Goal: Task Accomplishment & Management: Use online tool/utility

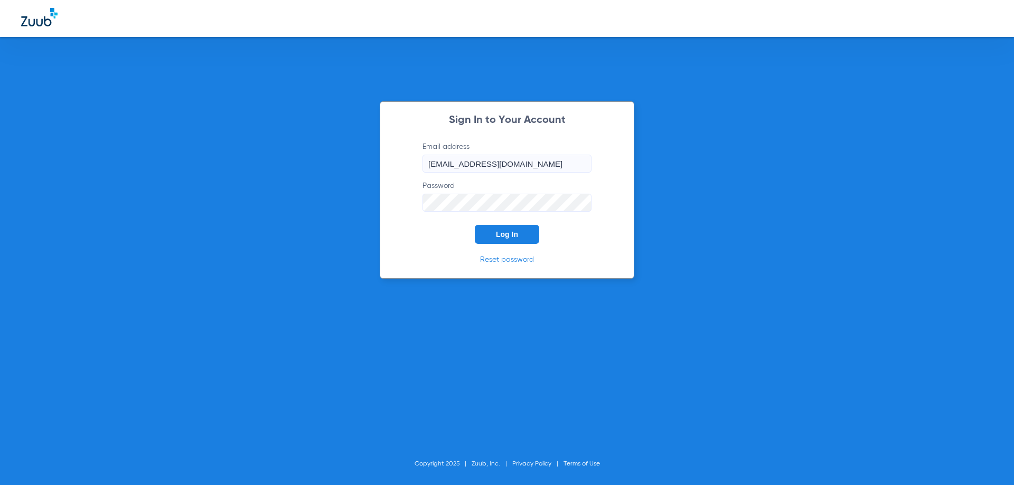
click at [499, 231] on span "Log In" at bounding box center [507, 234] width 22 height 8
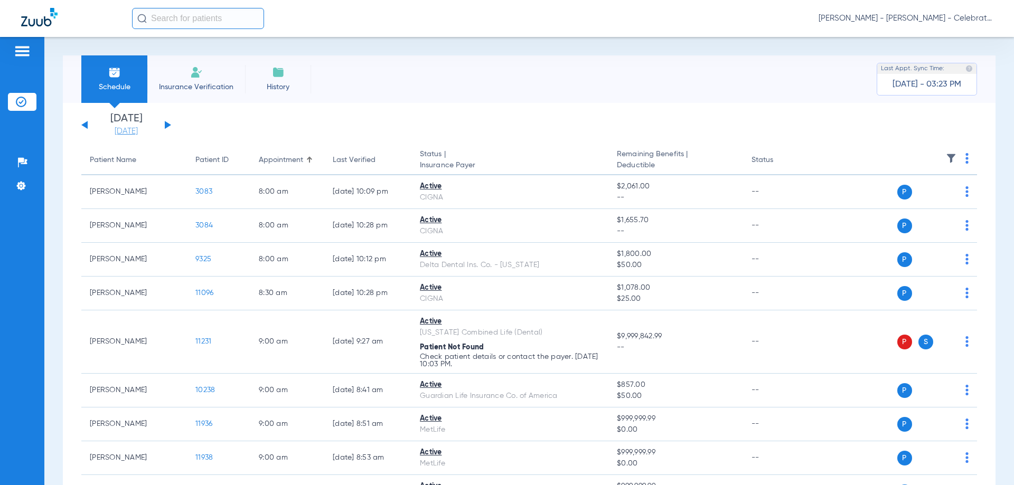
click at [137, 130] on link "[DATE]" at bounding box center [125, 131] width 63 height 11
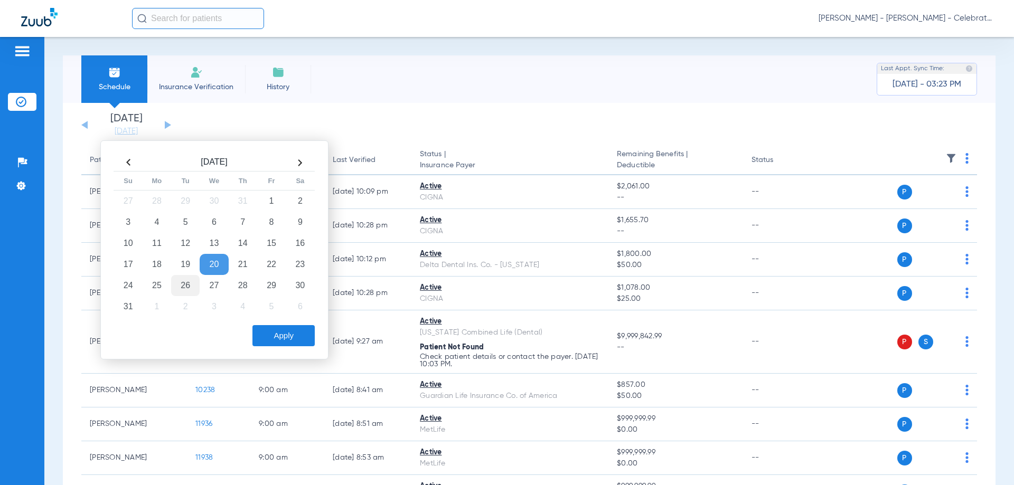
click at [196, 276] on td "26" at bounding box center [185, 285] width 29 height 21
click at [282, 329] on button "Apply" at bounding box center [283, 335] width 62 height 21
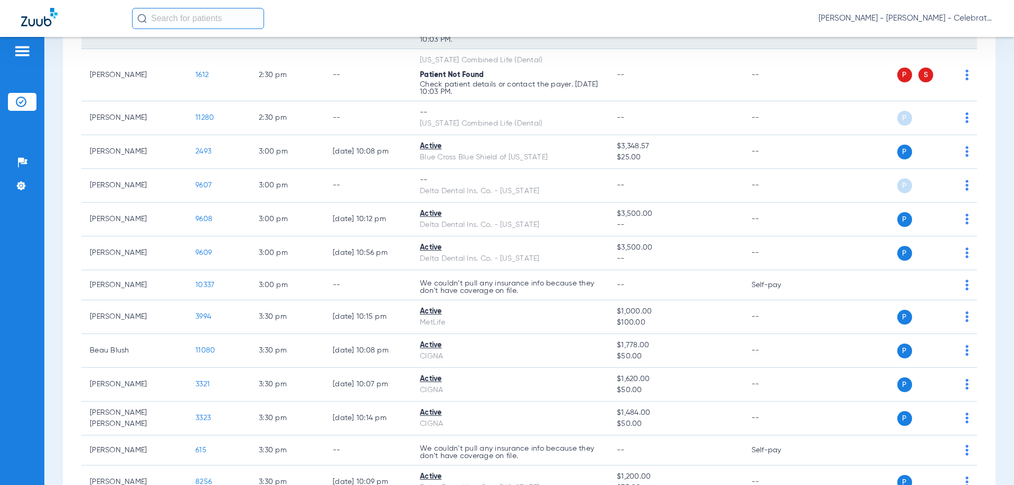
scroll to position [1161, 0]
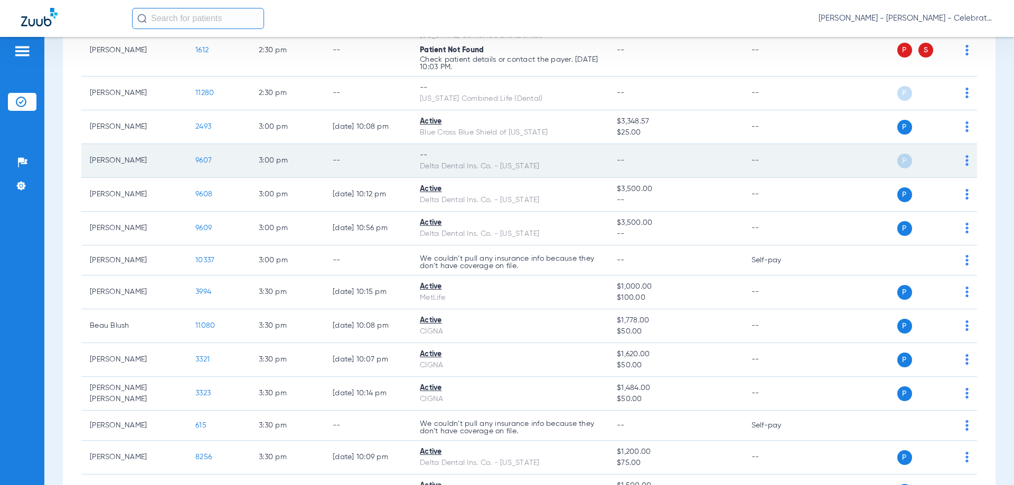
click at [964, 162] on td "P S" at bounding box center [895, 161] width 163 height 34
click at [957, 160] on div "P S" at bounding box center [891, 161] width 155 height 15
click at [965, 162] on img at bounding box center [966, 160] width 3 height 11
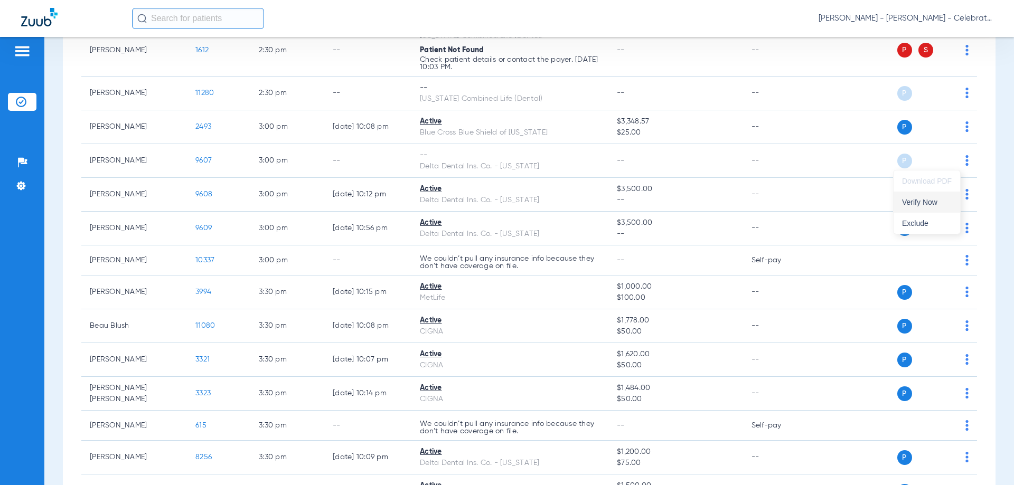
click at [932, 205] on span "Verify Now" at bounding box center [927, 201] width 50 height 7
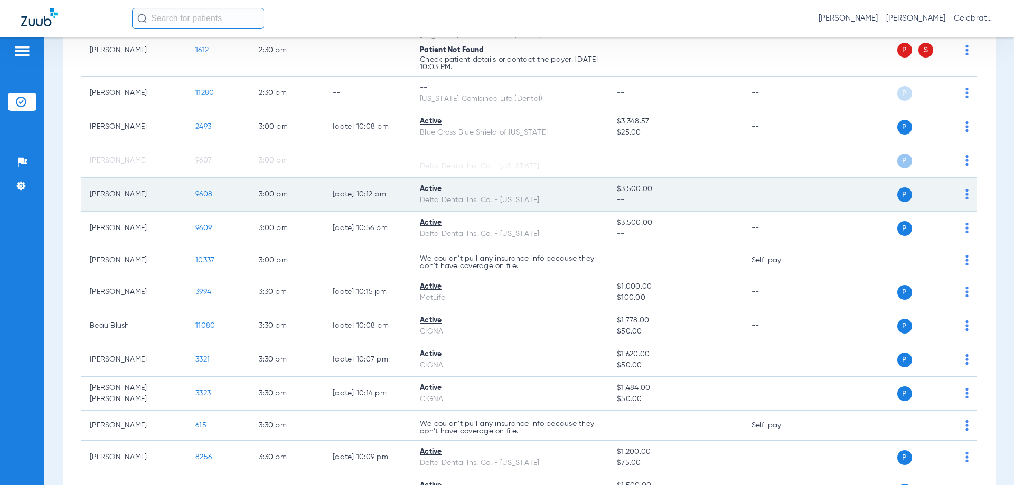
click at [965, 198] on img at bounding box center [966, 194] width 3 height 11
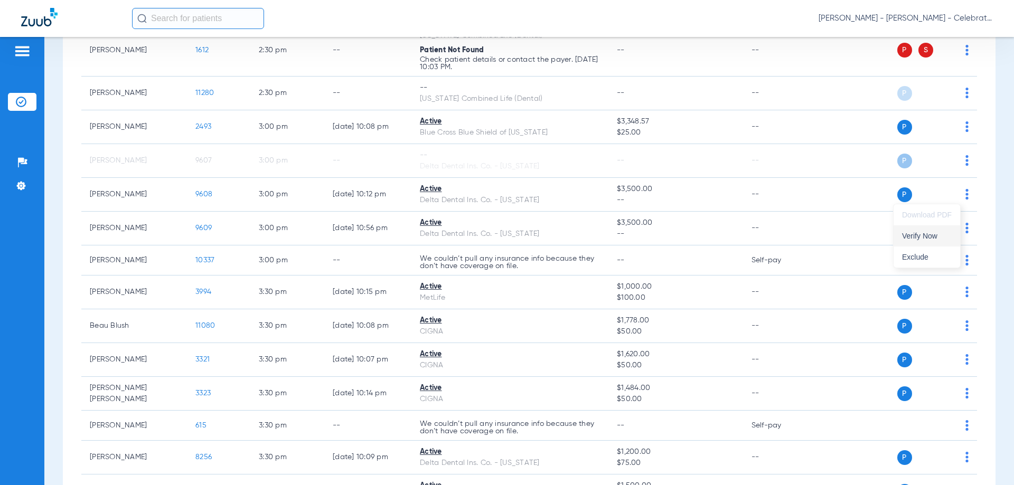
click at [944, 238] on span "Verify Now" at bounding box center [927, 235] width 50 height 7
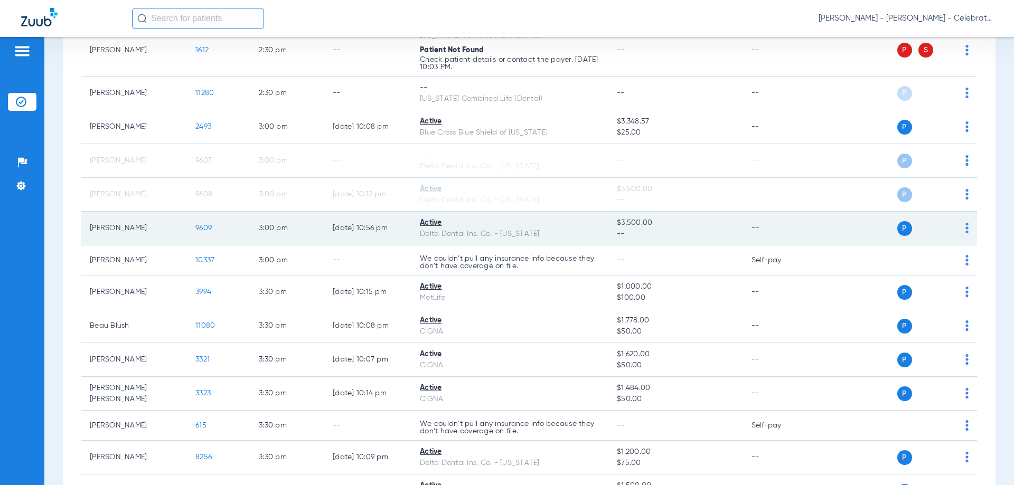
click at [957, 231] on div "P S" at bounding box center [891, 228] width 155 height 15
click at [961, 231] on td "P S" at bounding box center [895, 229] width 163 height 34
click at [954, 226] on div "P S" at bounding box center [891, 228] width 155 height 15
click at [957, 228] on div "P S" at bounding box center [891, 228] width 155 height 15
click at [965, 228] on img at bounding box center [966, 228] width 3 height 11
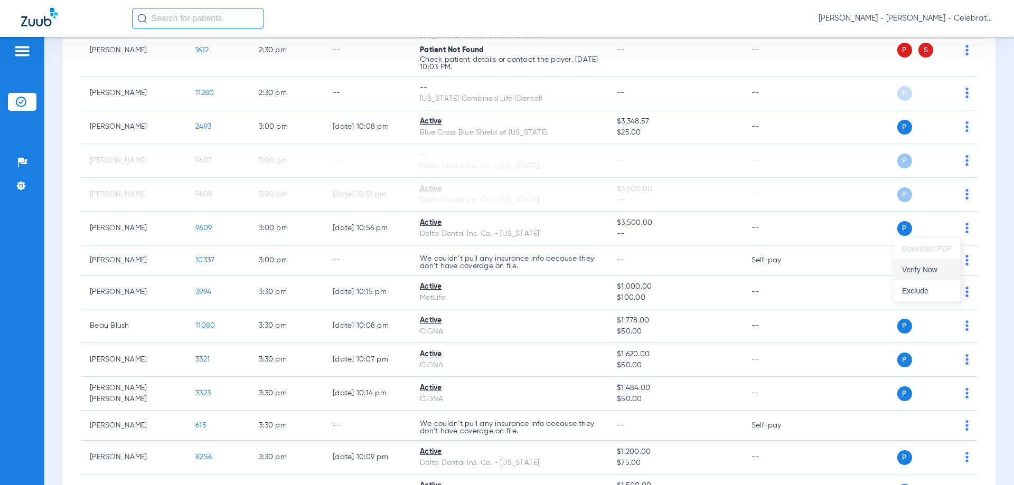
click at [932, 270] on span "Verify Now" at bounding box center [927, 269] width 50 height 7
